Goal: Task Accomplishment & Management: Complete application form

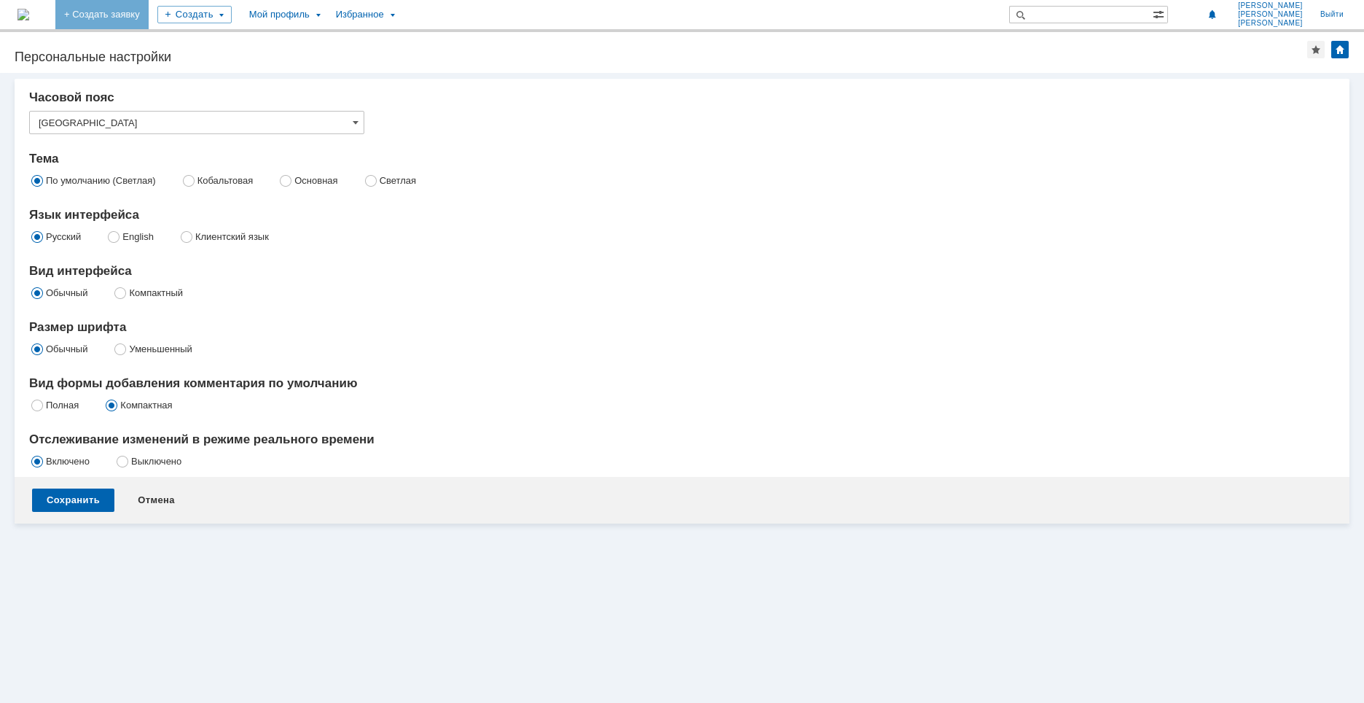
click at [149, 15] on link "+ Создать заявку" at bounding box center [101, 14] width 93 height 29
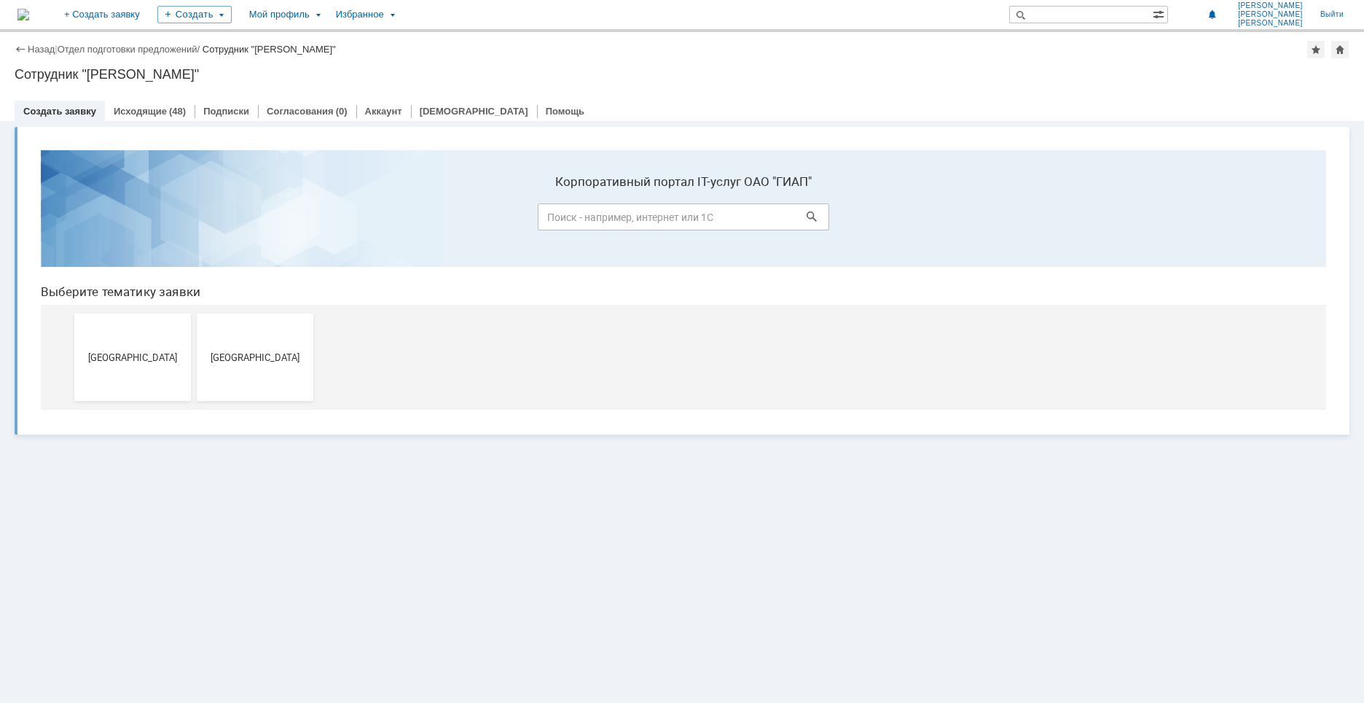
click at [264, 367] on button "[GEOGRAPHIC_DATA]" at bounding box center [255, 356] width 117 height 87
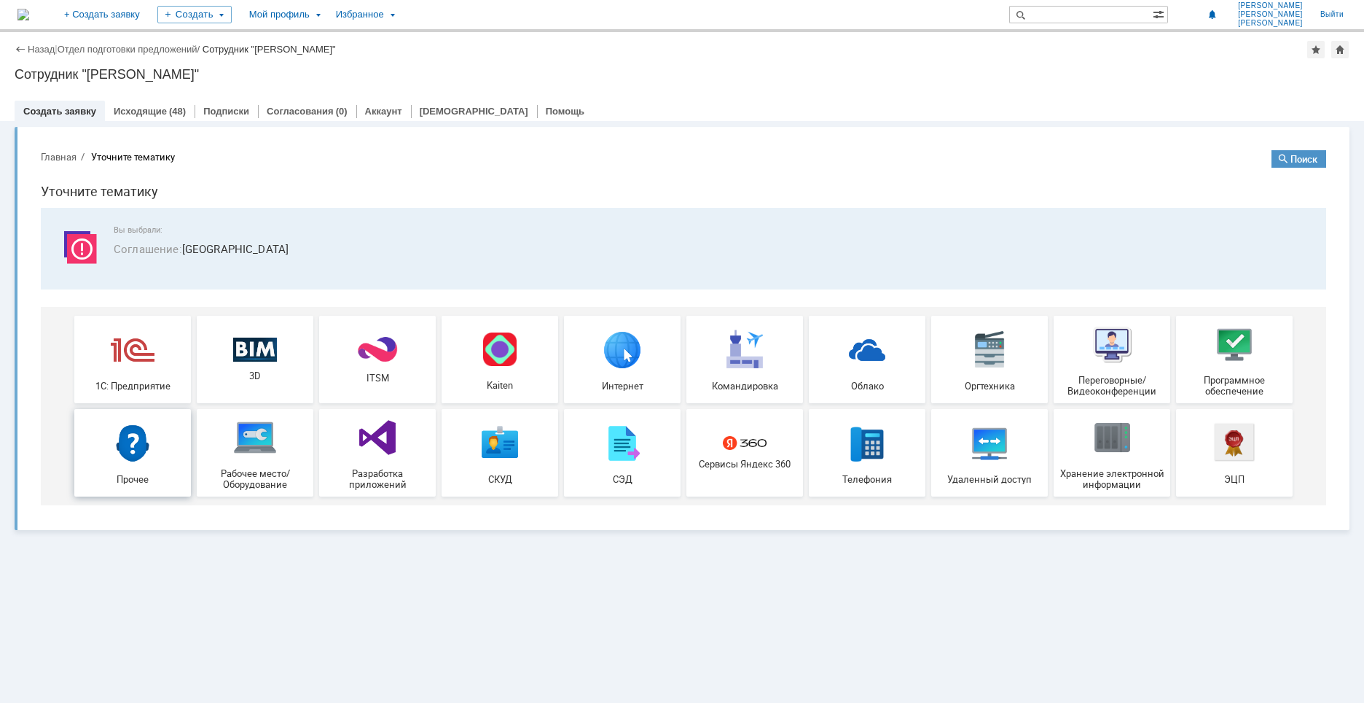
click at [167, 450] on div "Прочее" at bounding box center [133, 451] width 108 height 63
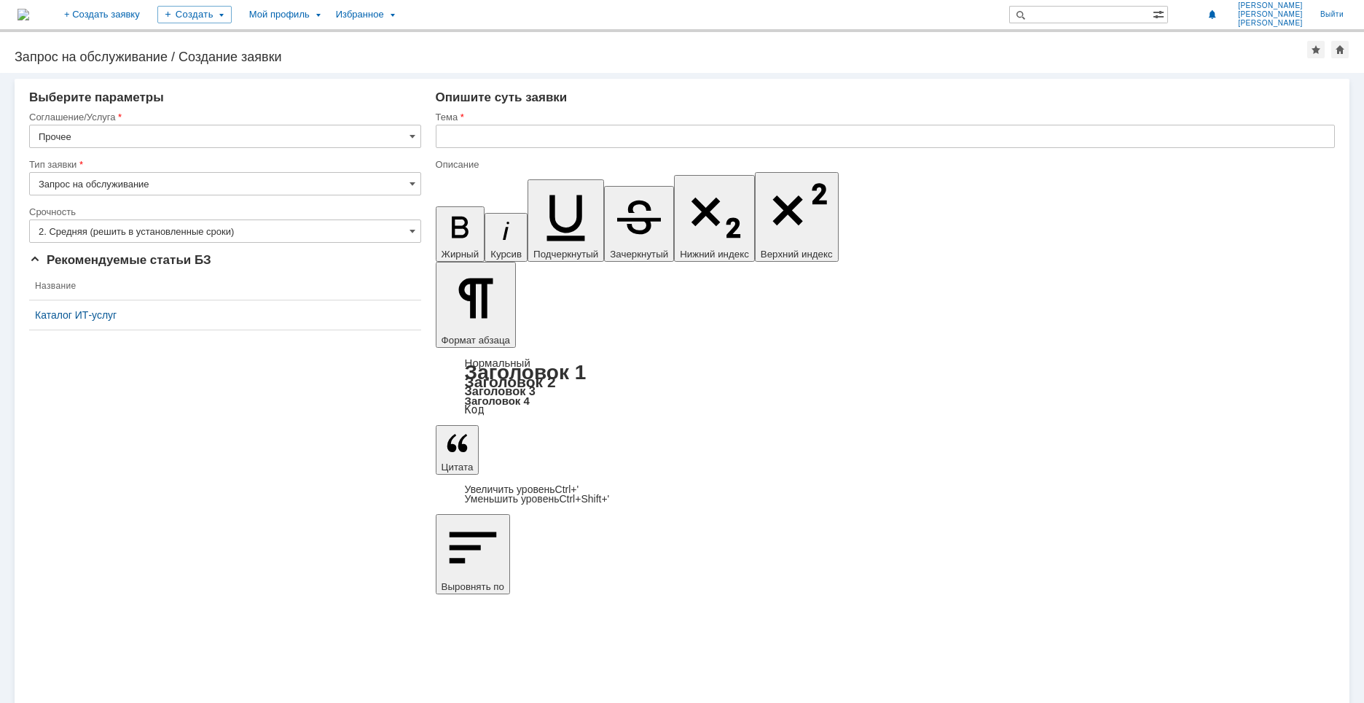
click at [206, 187] on input "Запрос на обслуживание" at bounding box center [225, 183] width 392 height 23
click at [106, 227] on div "Запрос на обслуживание" at bounding box center [225, 234] width 391 height 23
click at [106, 230] on input "2. Средняя (решить в установленные сроки)" at bounding box center [225, 230] width 392 height 23
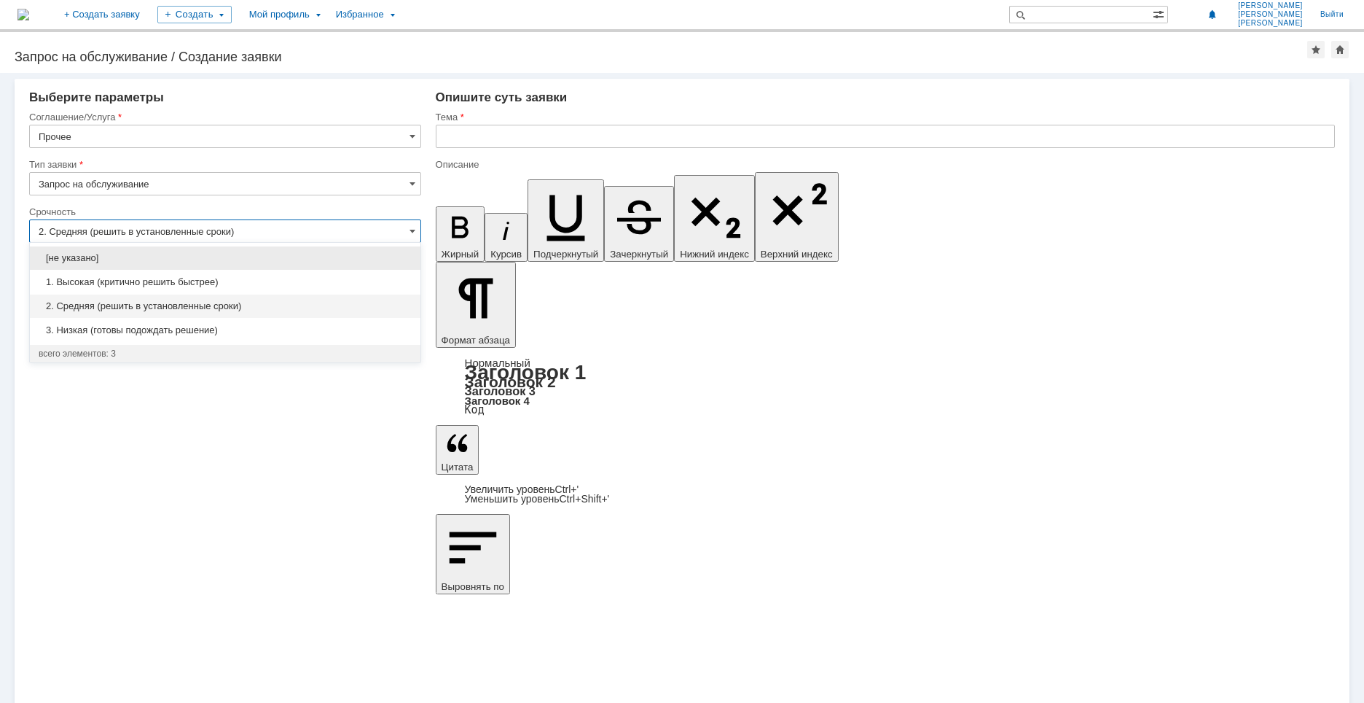
type input "Запрос на обслуживание"
click at [89, 278] on span "1. Высокая (критично решить быстрее)" at bounding box center [225, 282] width 373 height 12
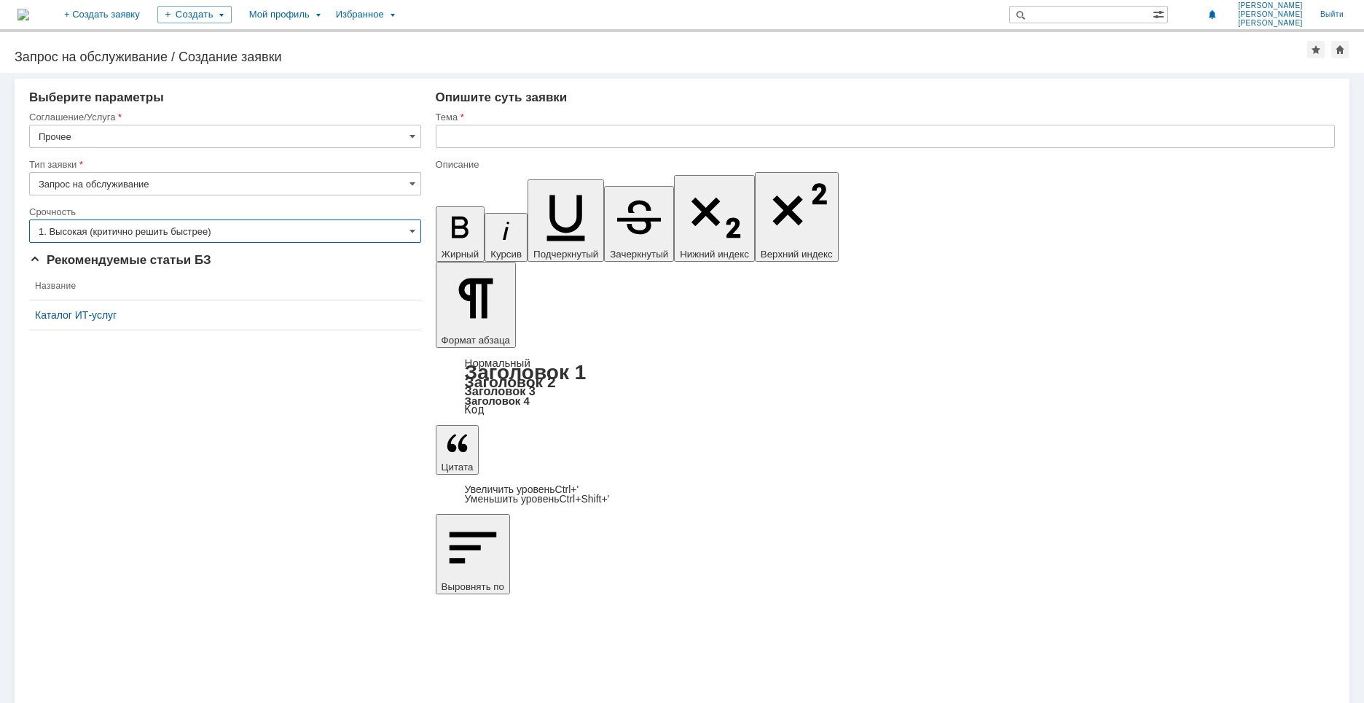
type input "1. Высокая (критично решить быстрее)"
click at [458, 133] on input "text" at bounding box center [885, 136] width 899 height 23
type input "j"
type input "отключить переадресацию почты с Маюсан на меня"
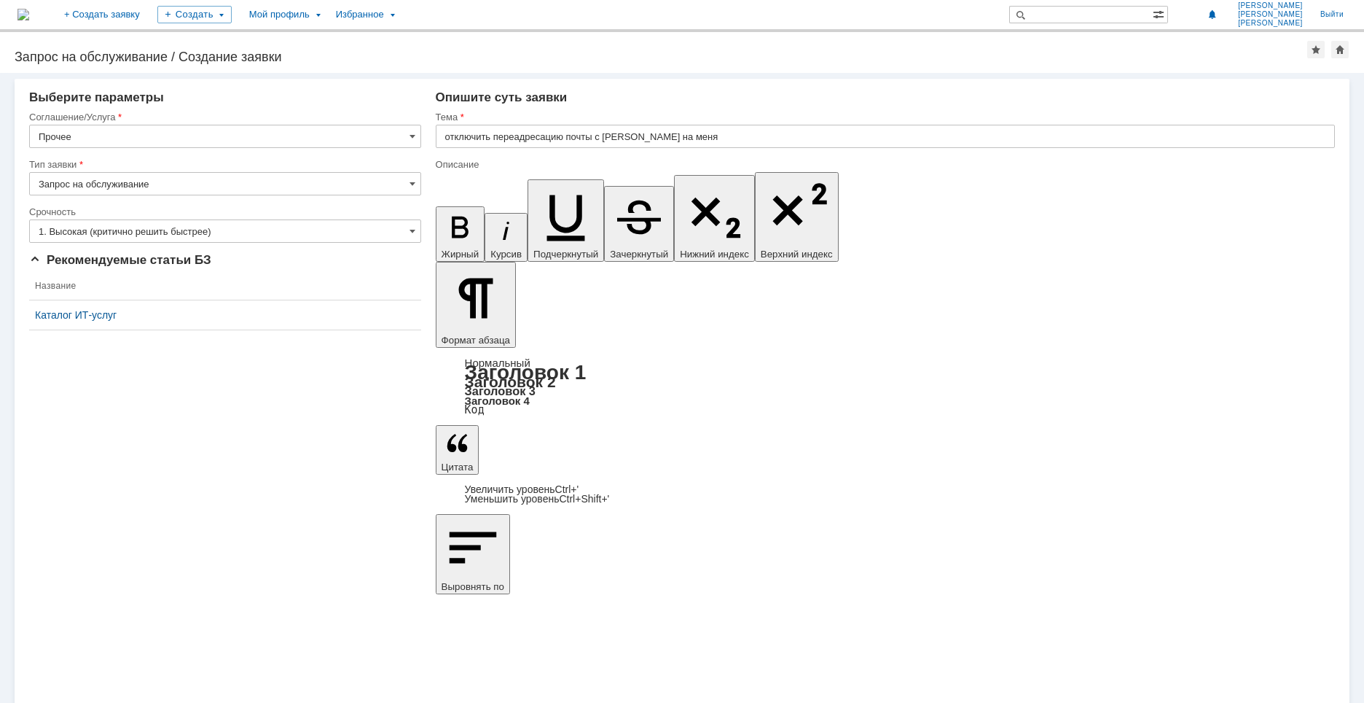
click at [709, 138] on input "отключить переадресацию почты с Маюсан на меня" at bounding box center [885, 136] width 899 height 23
type input "п"
type input "отключить переадресацию почты О.Маюсан на Коршунову"
